Goal: Task Accomplishment & Management: Use online tool/utility

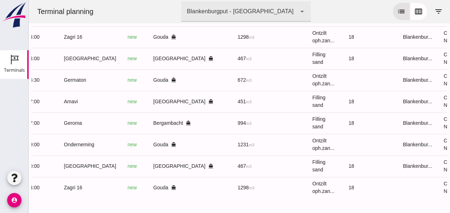
scroll to position [0, 191]
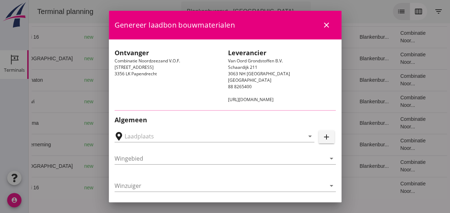
type input "[GEOGRAPHIC_DATA], [GEOGRAPHIC_DATA], [GEOGRAPHIC_DATA]"
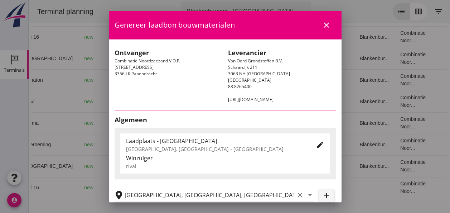
type input "[GEOGRAPHIC_DATA]"
type input "Ko Hoeve"
type input "467"
type input "Ophoogzand (6120)"
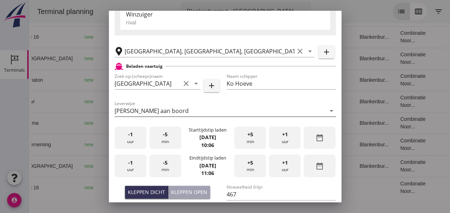
scroll to position [179, 0]
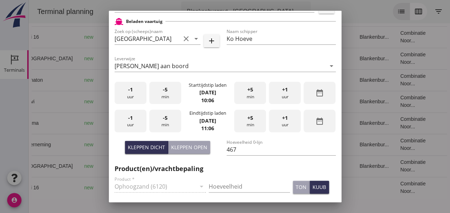
click at [133, 99] on div "-1 uur" at bounding box center [130, 93] width 32 height 23
click at [248, 95] on div "+5 min" at bounding box center [250, 93] width 32 height 23
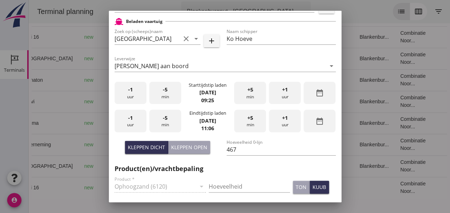
click at [248, 95] on div "+5 min" at bounding box center [250, 93] width 32 height 23
click at [134, 124] on div "-1 uur" at bounding box center [130, 120] width 32 height 23
click at [280, 121] on div "+1 uur" at bounding box center [285, 120] width 32 height 23
click at [167, 121] on div "-5 min" at bounding box center [165, 120] width 32 height 23
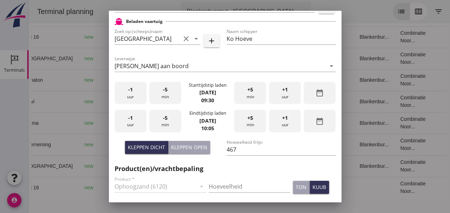
click at [167, 121] on div "-5 min" at bounding box center [165, 120] width 32 height 23
click at [213, 180] on input "Hoeveelheid" at bounding box center [249, 185] width 81 height 11
type input "467"
click at [312, 186] on div "kuub" at bounding box center [319, 187] width 14 height 8
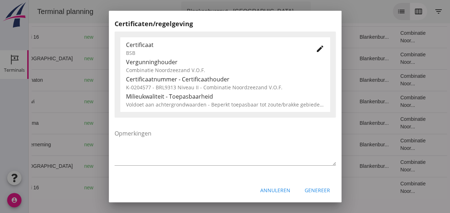
scroll to position [365, 0]
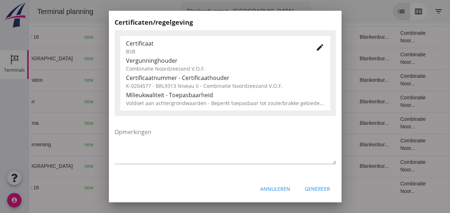
click at [309, 188] on div "Genereer" at bounding box center [316, 189] width 25 height 8
